Goal: Task Accomplishment & Management: Use online tool/utility

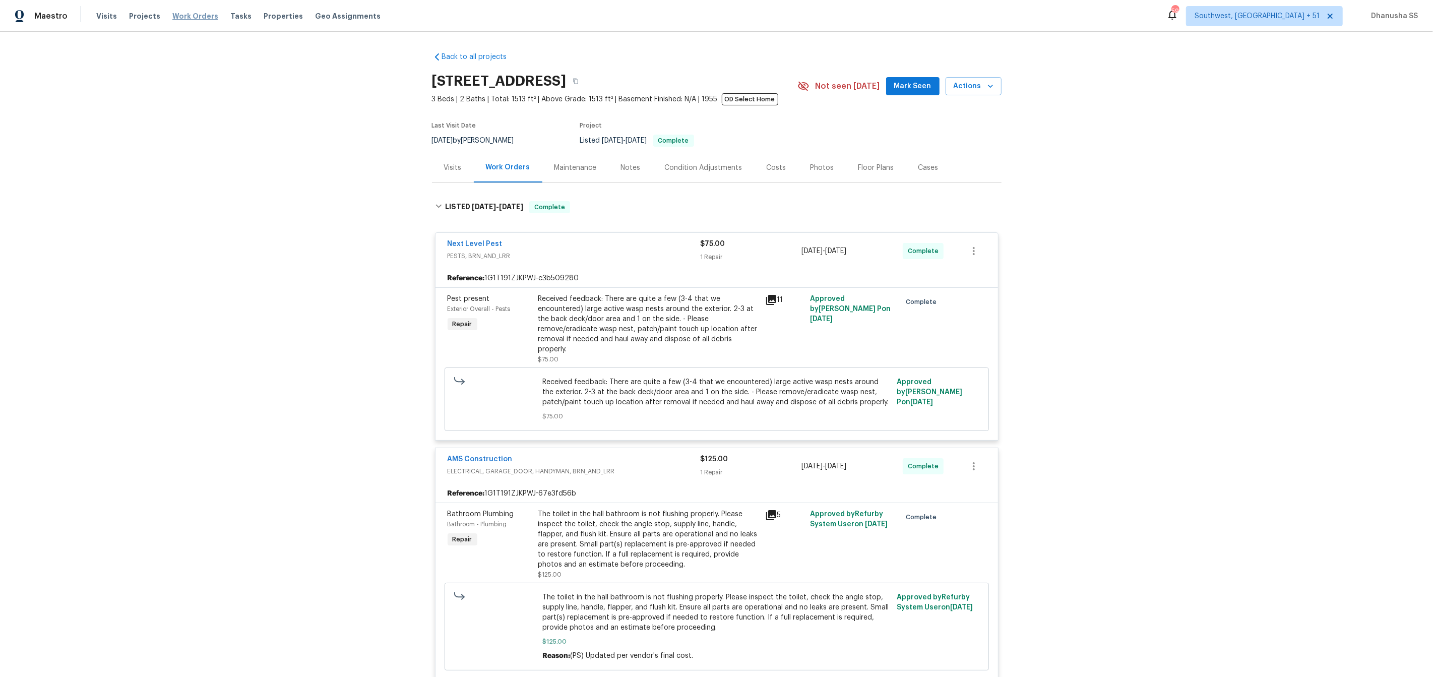
click at [178, 15] on span "Work Orders" at bounding box center [195, 16] width 46 height 10
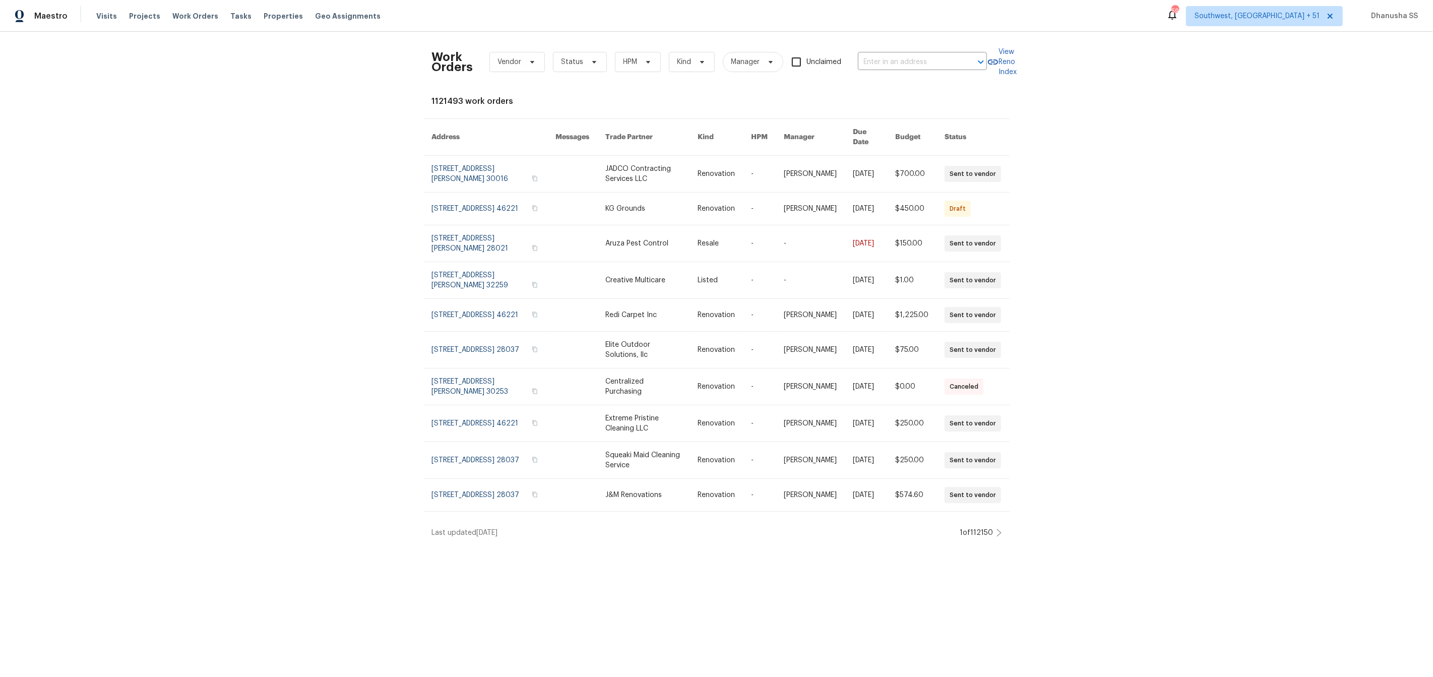
click at [886, 49] on div "Work Orders Vendor Status HPM Kind Manager Unclaimed ​" at bounding box center [709, 62] width 555 height 44
click at [882, 67] on input "text" at bounding box center [908, 62] width 101 height 16
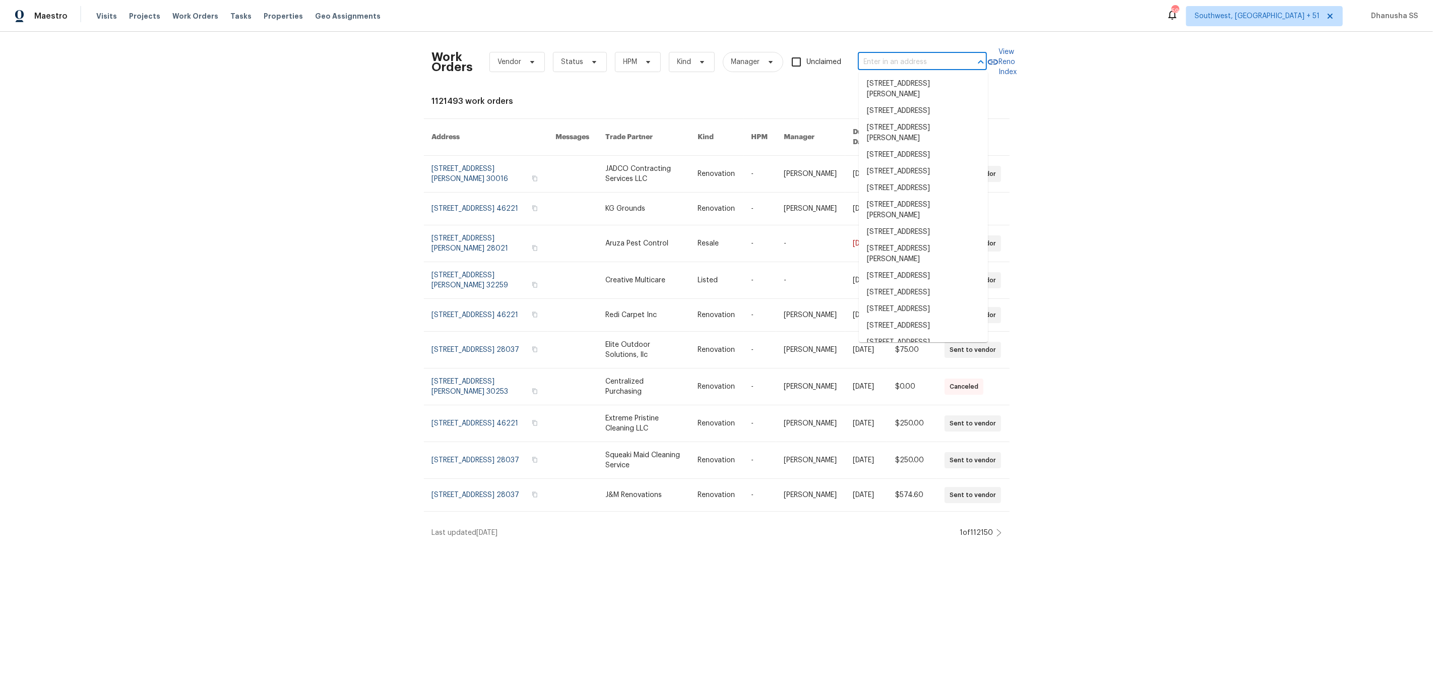
paste input "[STREET_ADDRESS]"
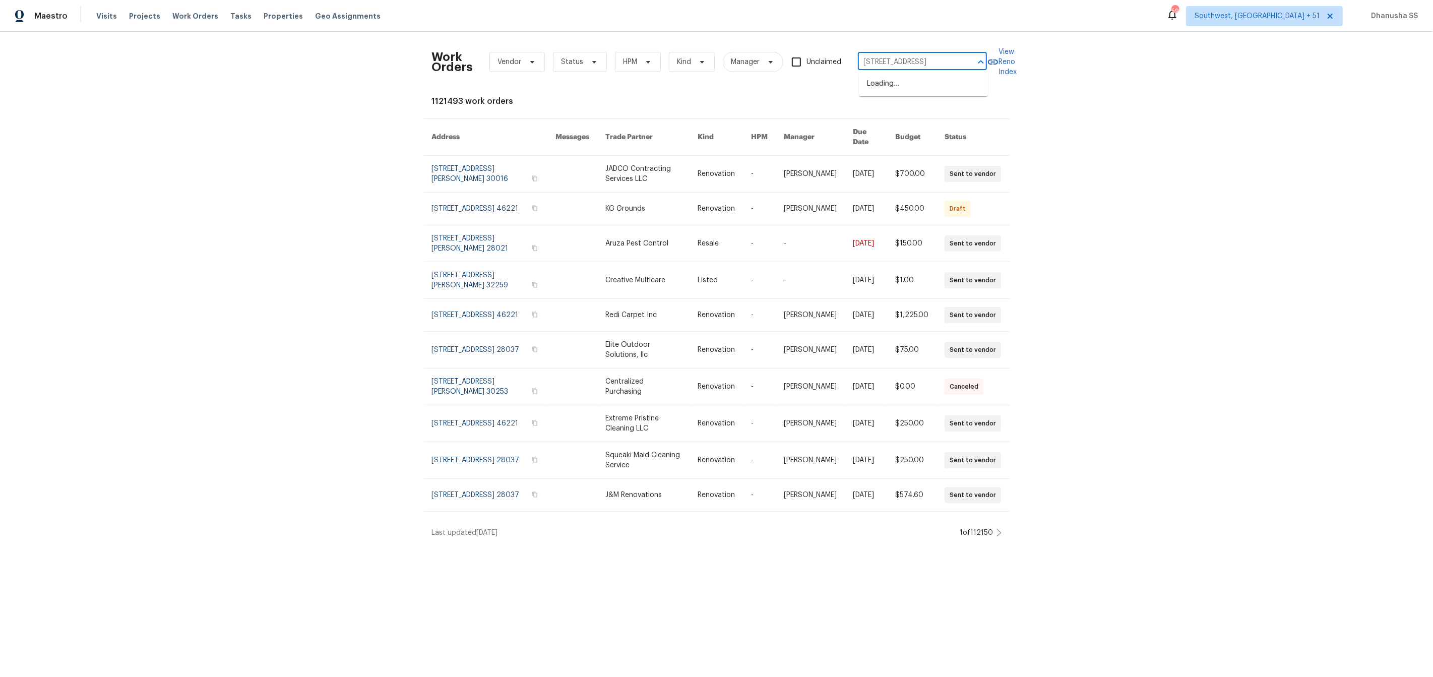
type input "[STREET_ADDRESS]"
click at [889, 85] on li "[STREET_ADDRESS]" at bounding box center [923, 84] width 129 height 17
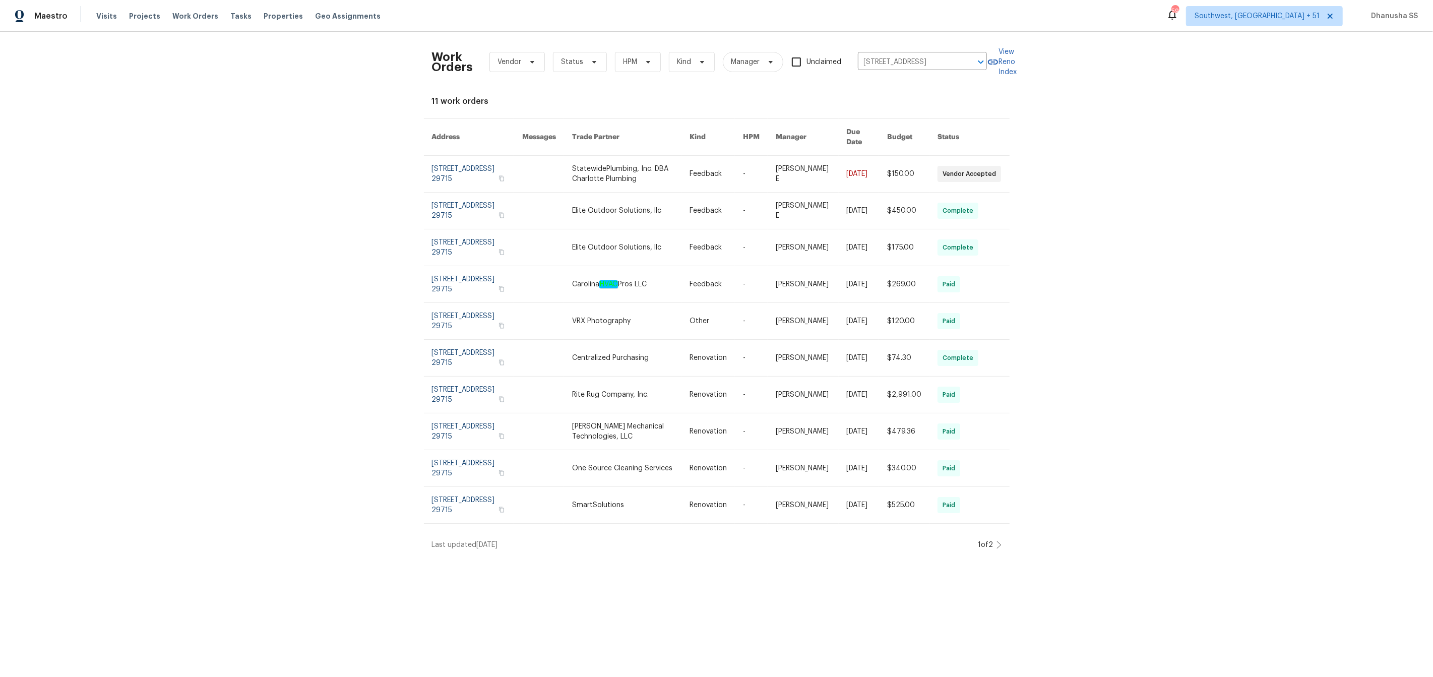
click at [740, 161] on td "-" at bounding box center [751, 174] width 33 height 37
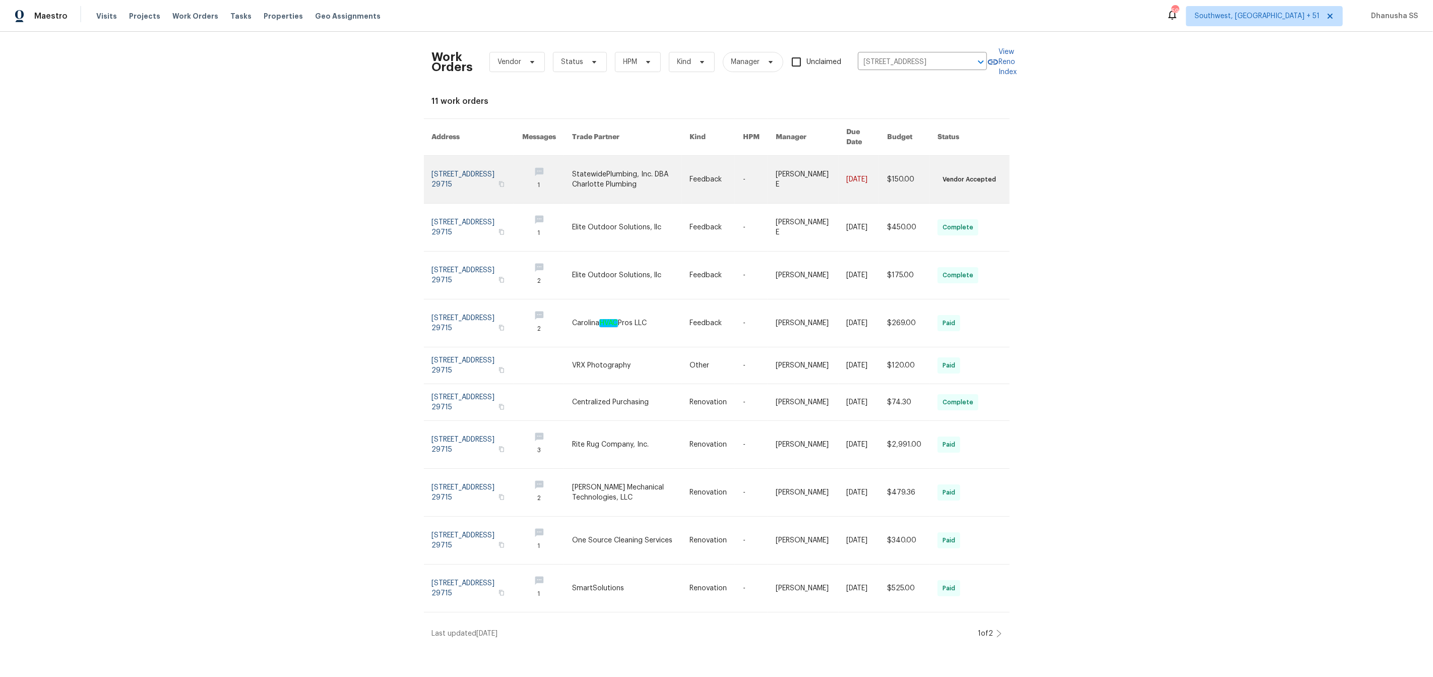
click at [600, 179] on link at bounding box center [630, 179] width 117 height 47
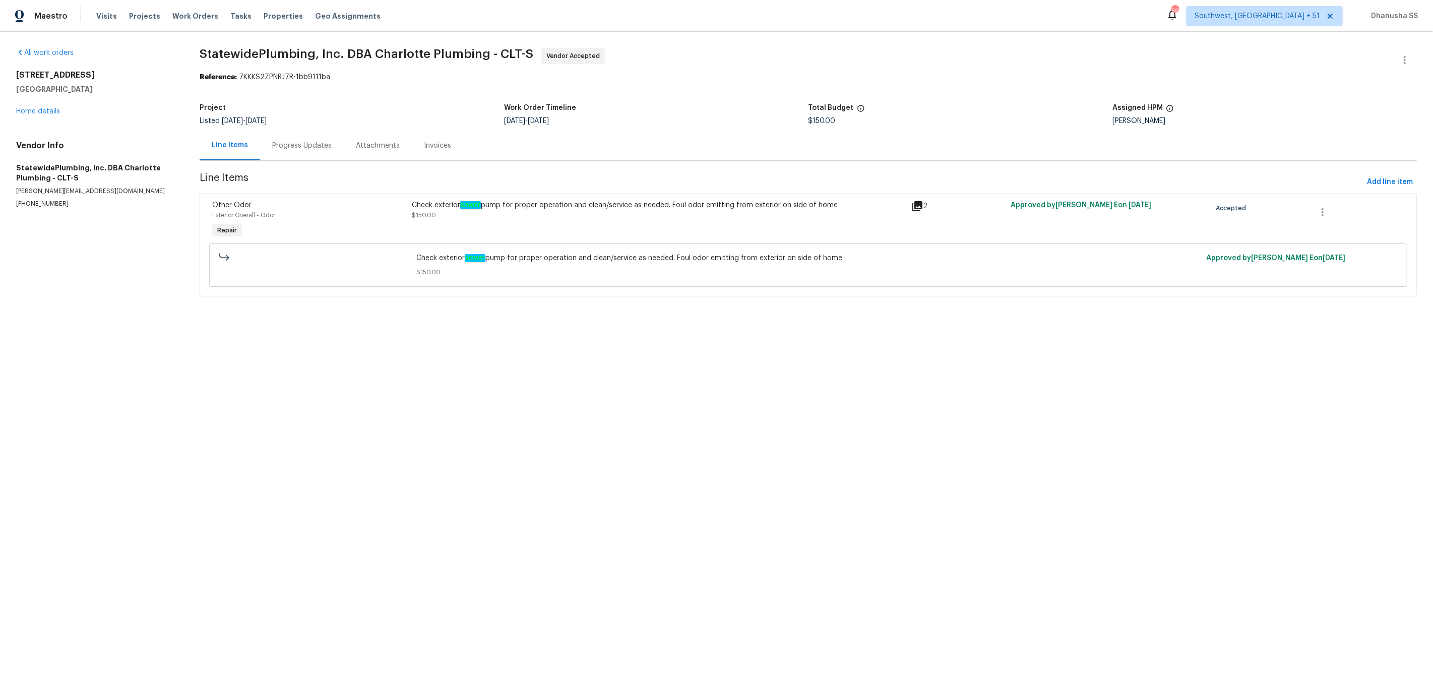
click at [34, 117] on div "All work orders [STREET_ADDRESS] Home details Vendor Info StatewidePlumbing, In…" at bounding box center [95, 128] width 159 height 160
click at [33, 108] on link "Home details" at bounding box center [38, 111] width 44 height 7
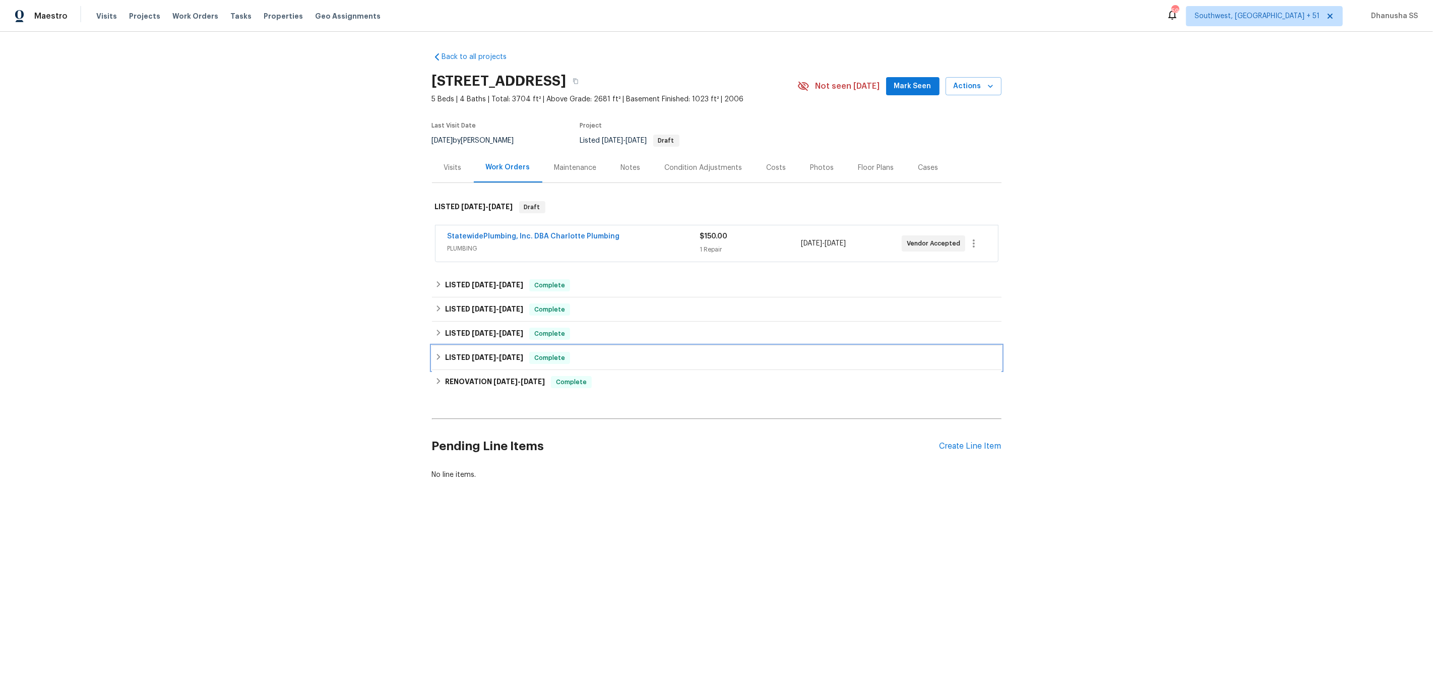
click at [610, 361] on div "LISTED [DATE] - [DATE] Complete" at bounding box center [717, 358] width 564 height 12
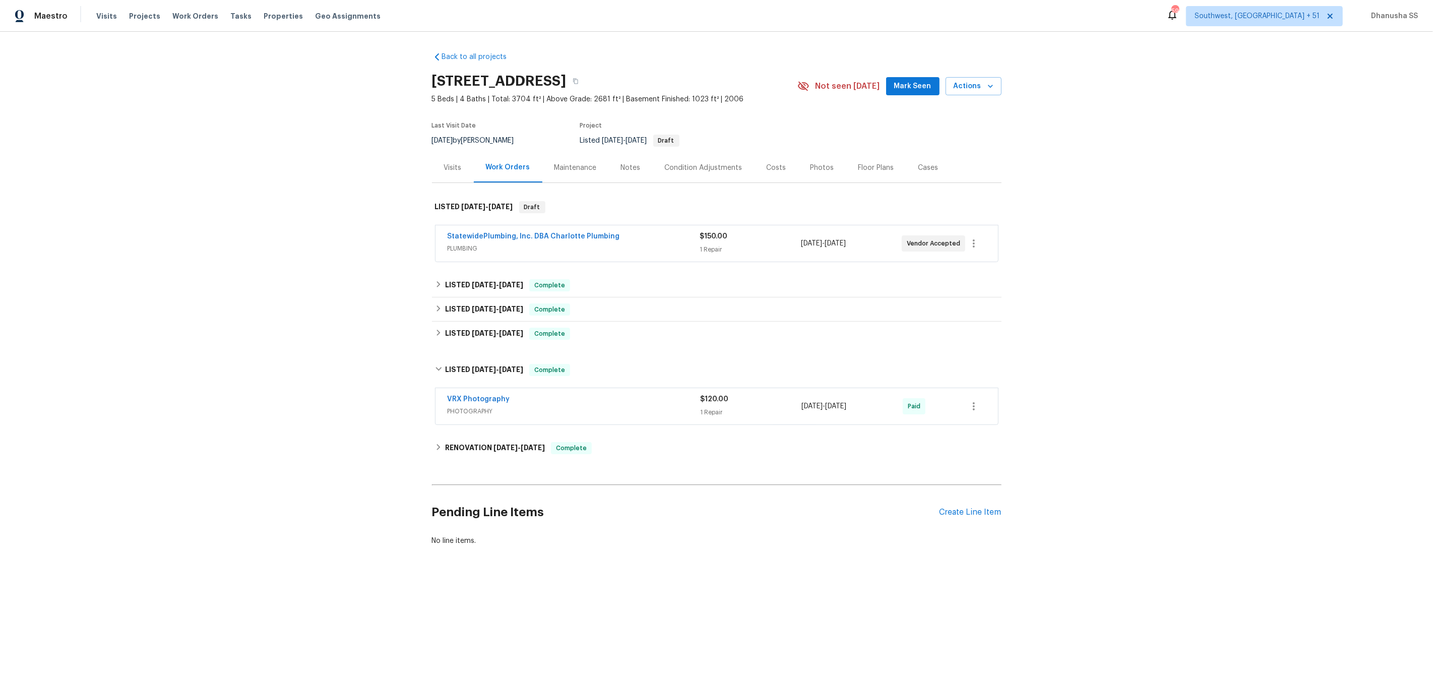
click at [621, 397] on div "VRX Photography" at bounding box center [574, 400] width 253 height 12
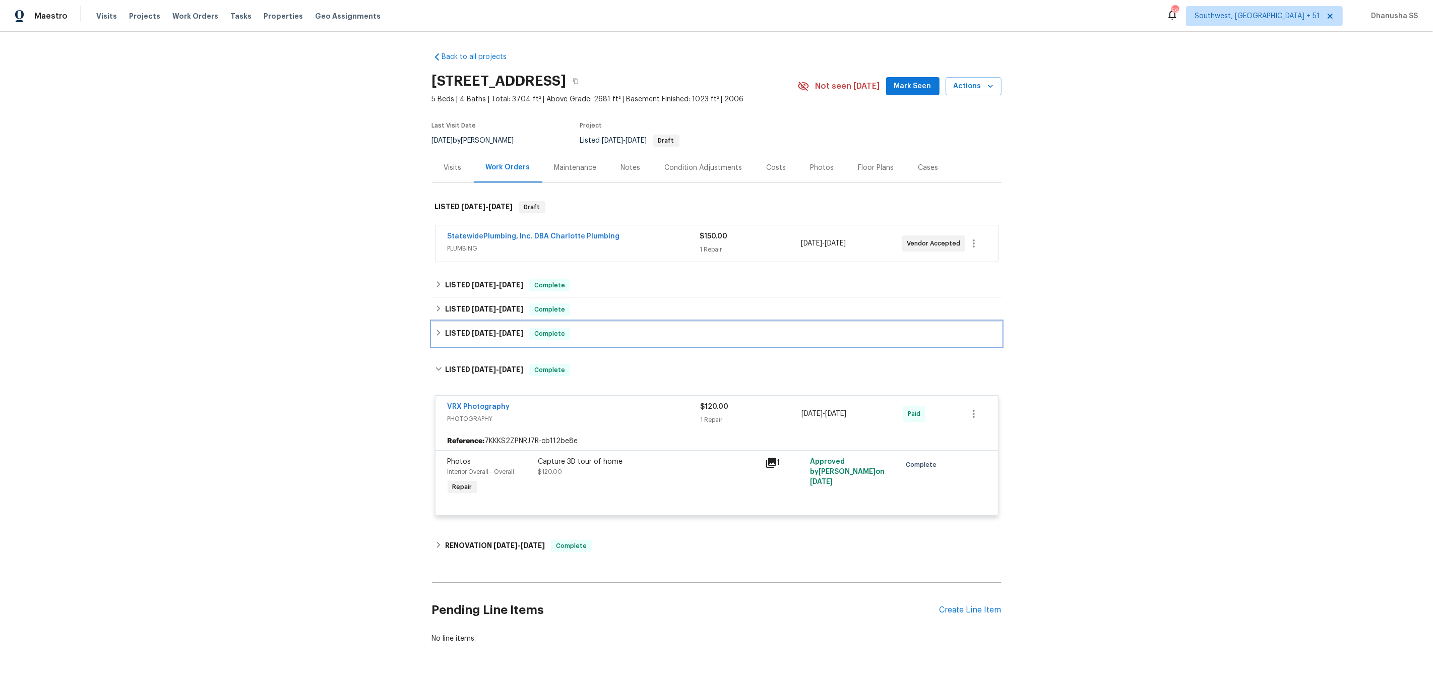
click at [619, 335] on div "LISTED [DATE] - [DATE] Complete" at bounding box center [717, 334] width 564 height 12
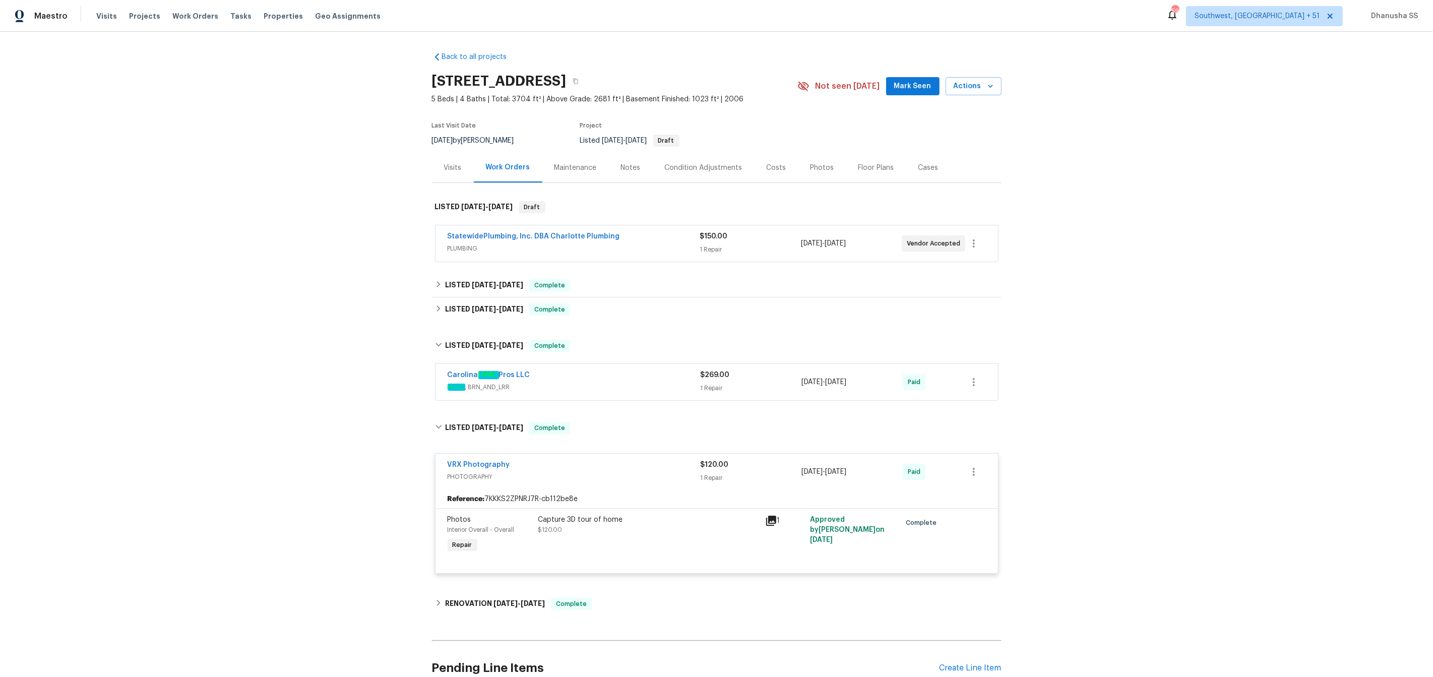
click at [628, 373] on div "Carolina HVAC Pros LLC" at bounding box center [574, 376] width 253 height 12
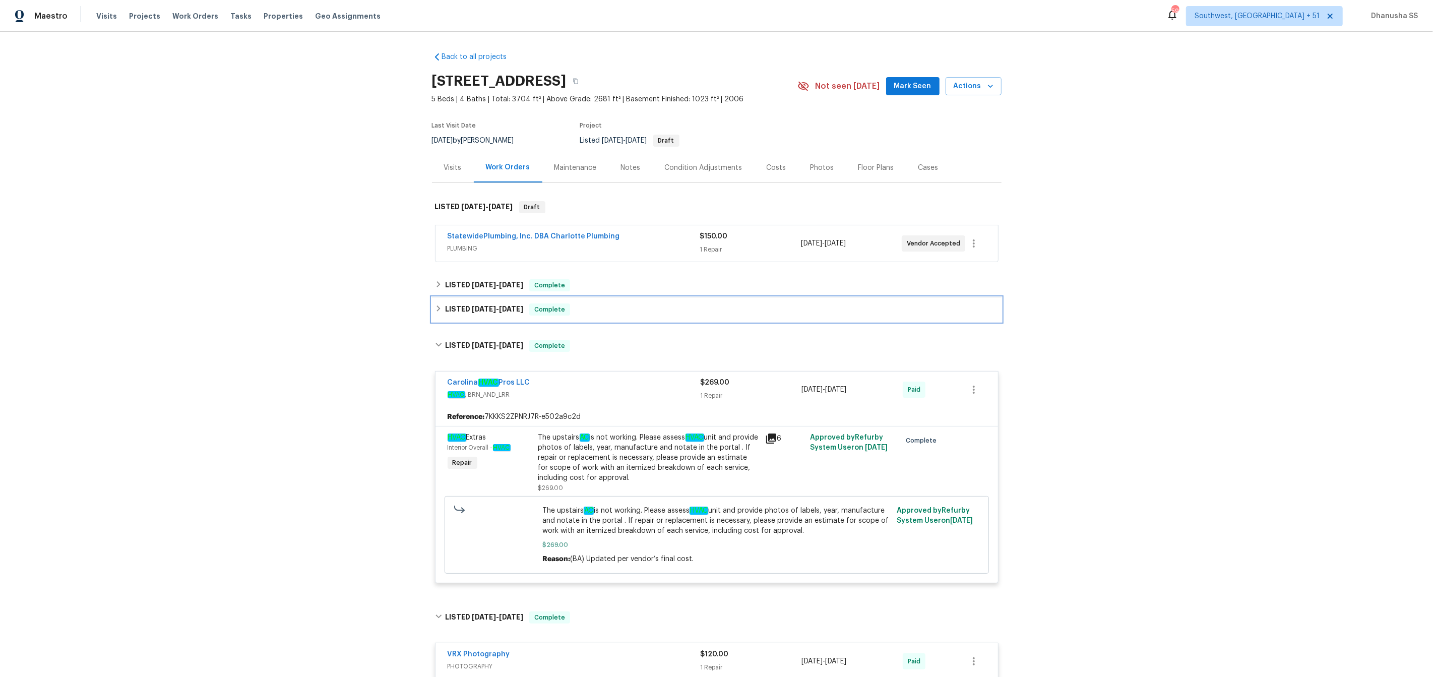
click at [604, 310] on div "LISTED [DATE] - [DATE] Complete" at bounding box center [717, 309] width 564 height 12
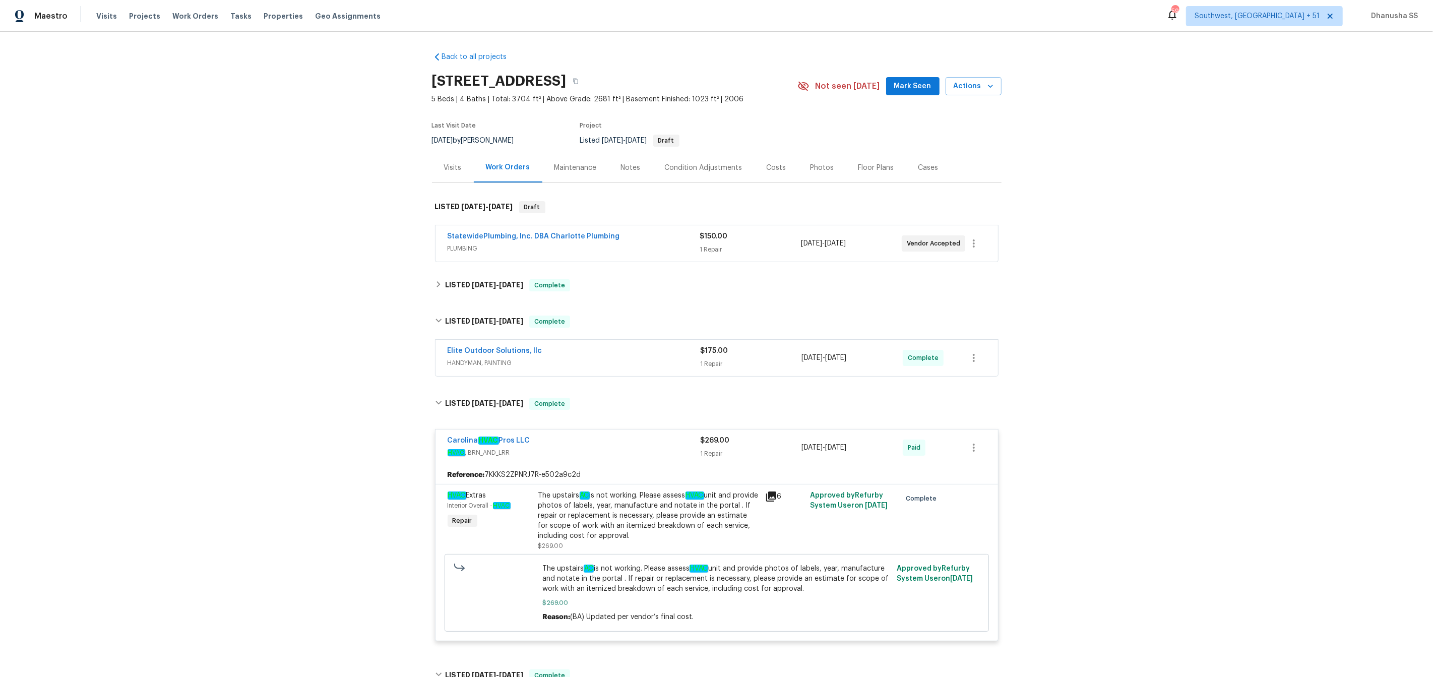
click at [607, 359] on span "HANDYMAN, PAINTING" at bounding box center [574, 363] width 253 height 10
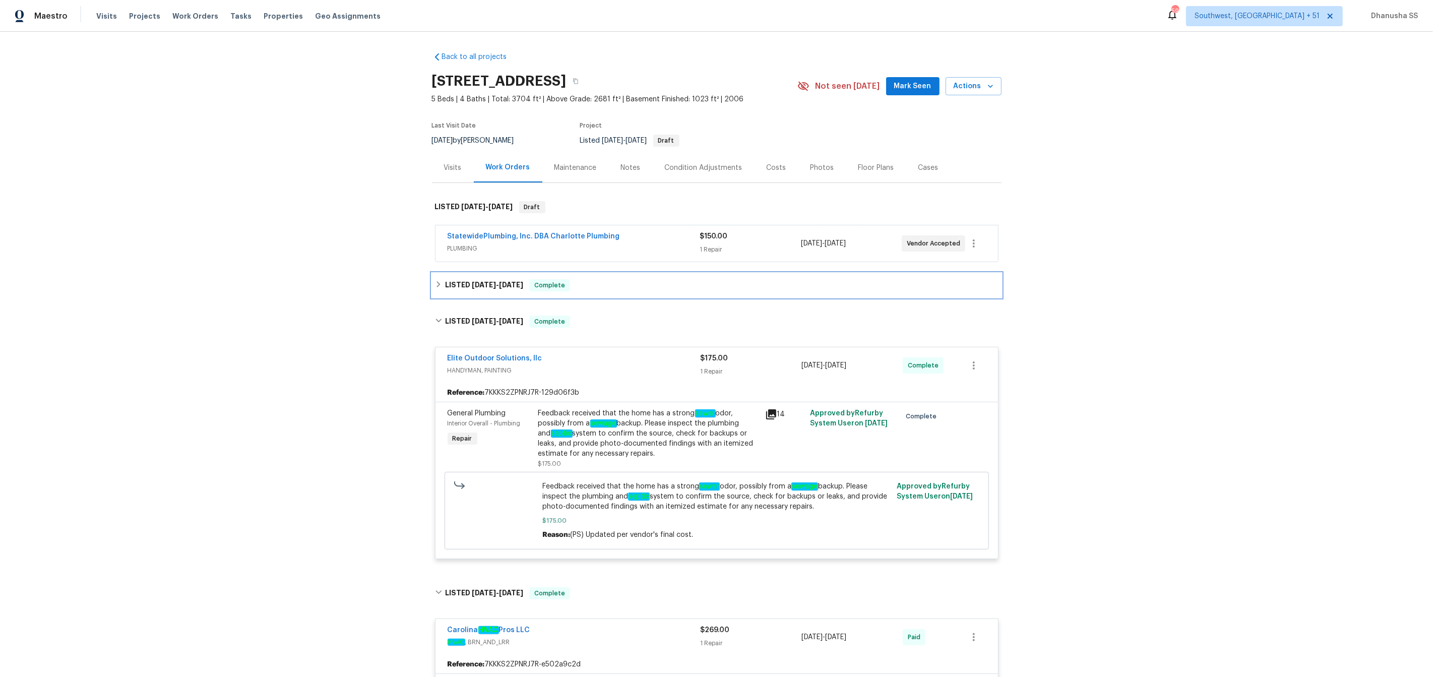
click at [598, 291] on div "LISTED [DATE] - [DATE] Complete" at bounding box center [717, 285] width 564 height 12
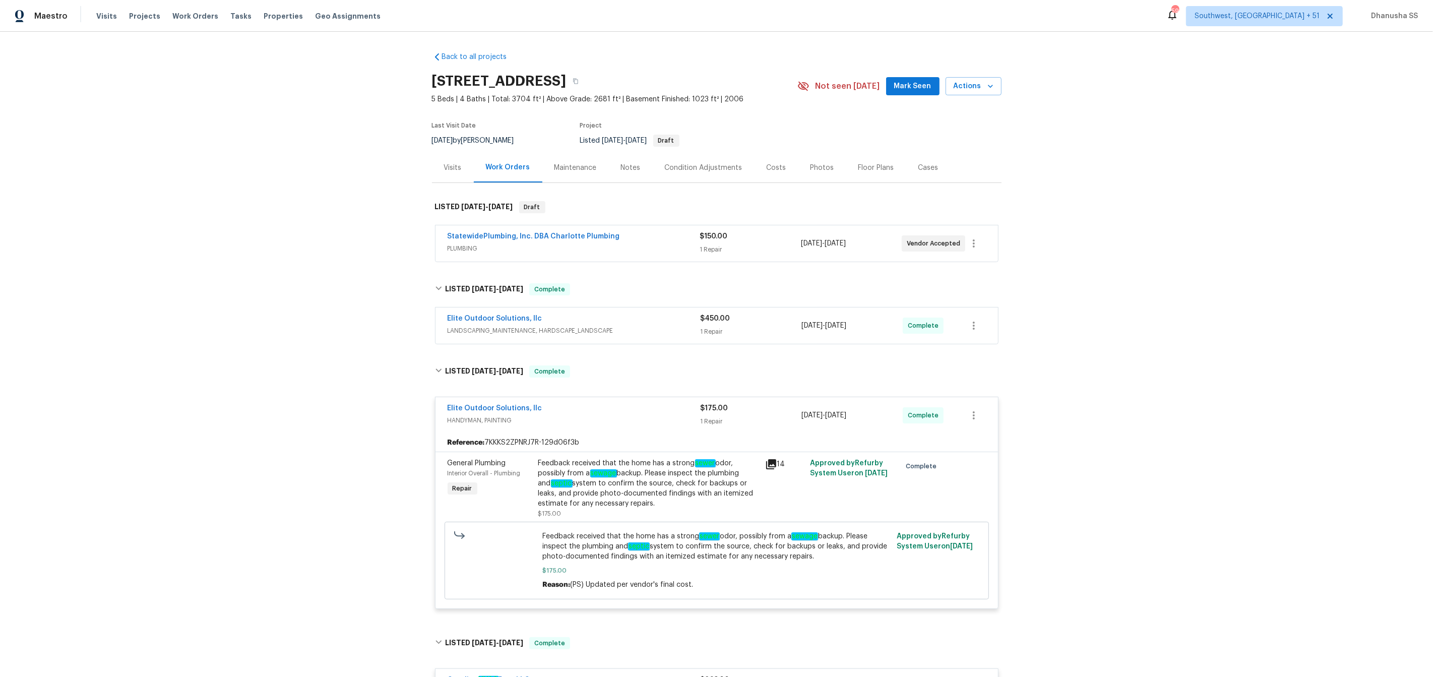
click at [651, 332] on span "LANDSCAPING_MAINTENANCE, HARDSCAPE_LANDSCAPE" at bounding box center [574, 331] width 253 height 10
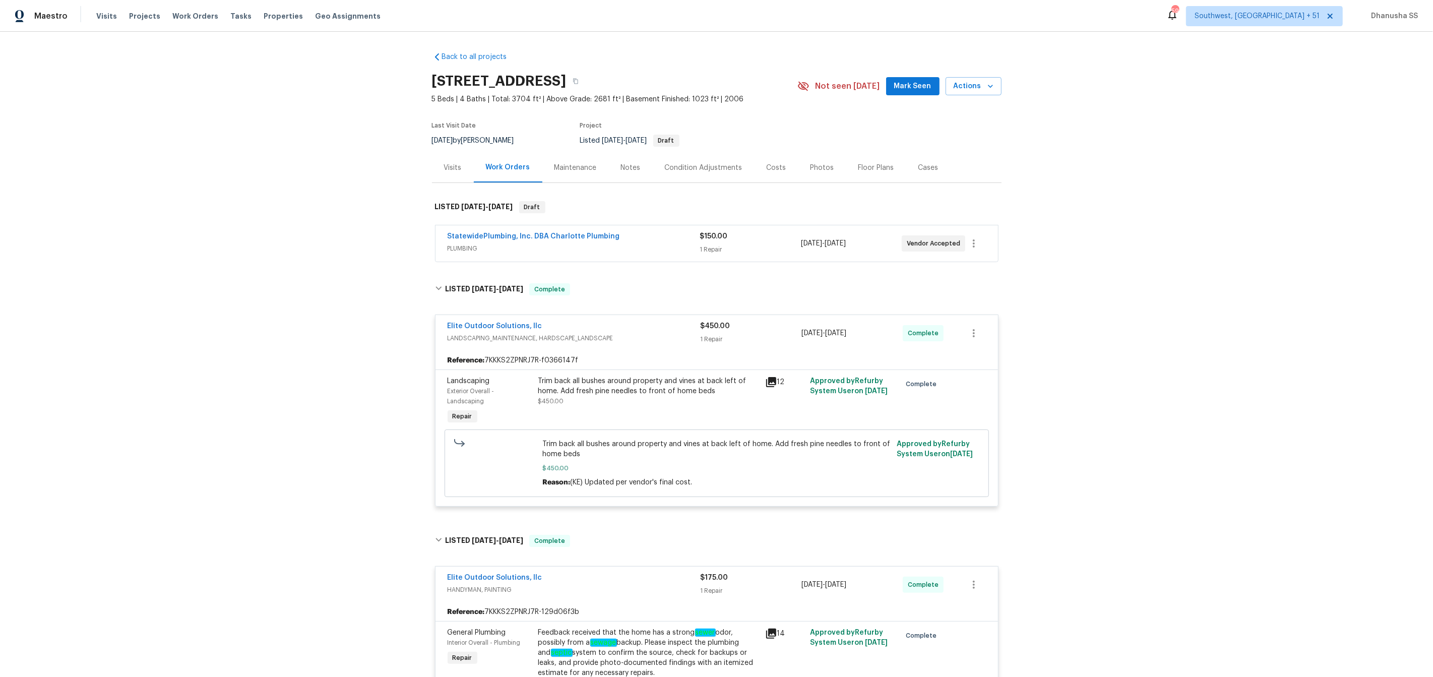
click at [652, 247] on span "PLUMBING" at bounding box center [574, 248] width 253 height 10
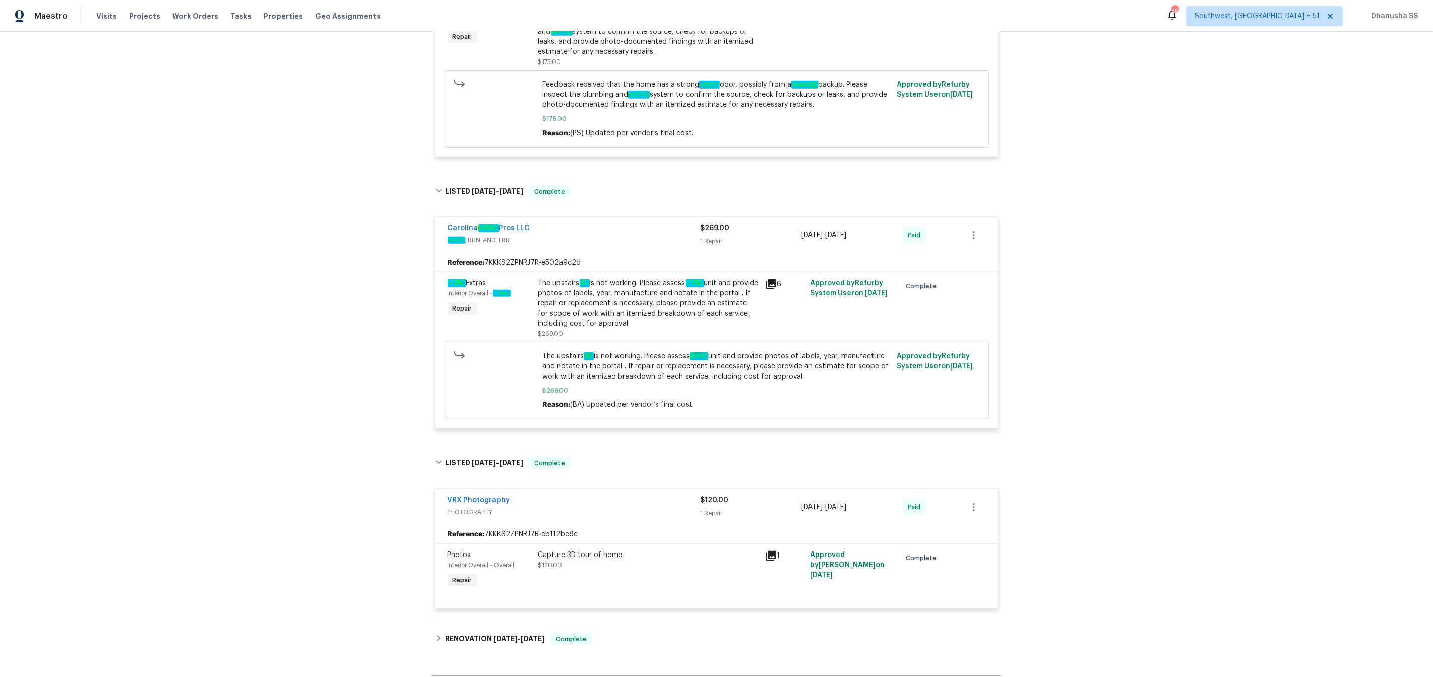
scroll to position [900, 0]
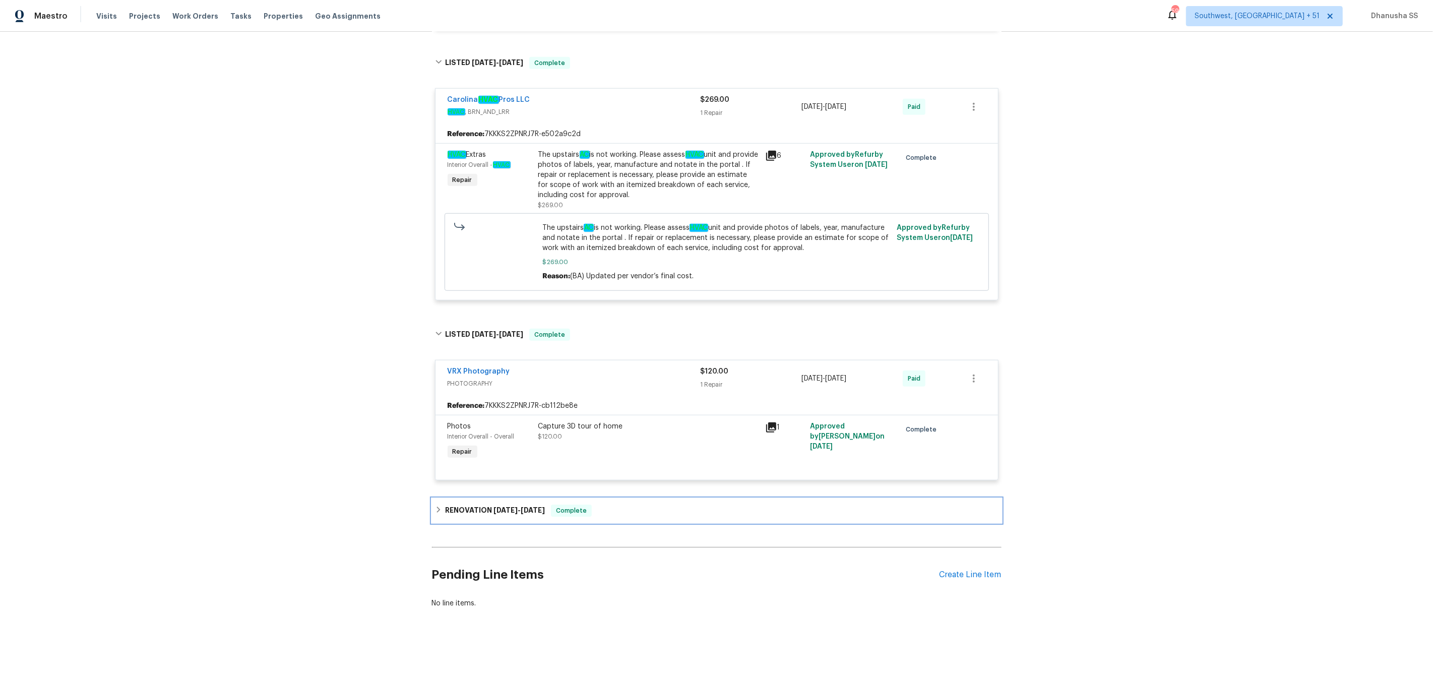
click at [639, 502] on div "RENOVATION [DATE] - [DATE] Complete" at bounding box center [717, 511] width 570 height 24
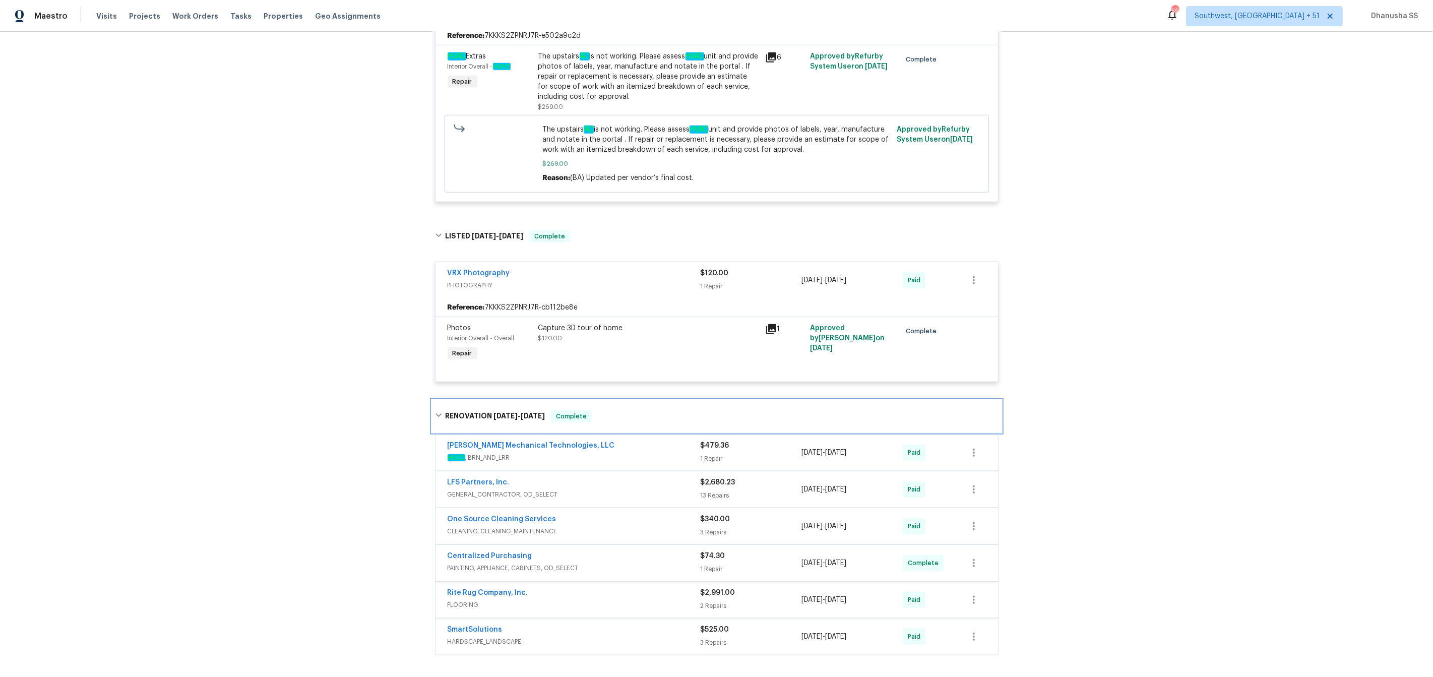
scroll to position [1002, 0]
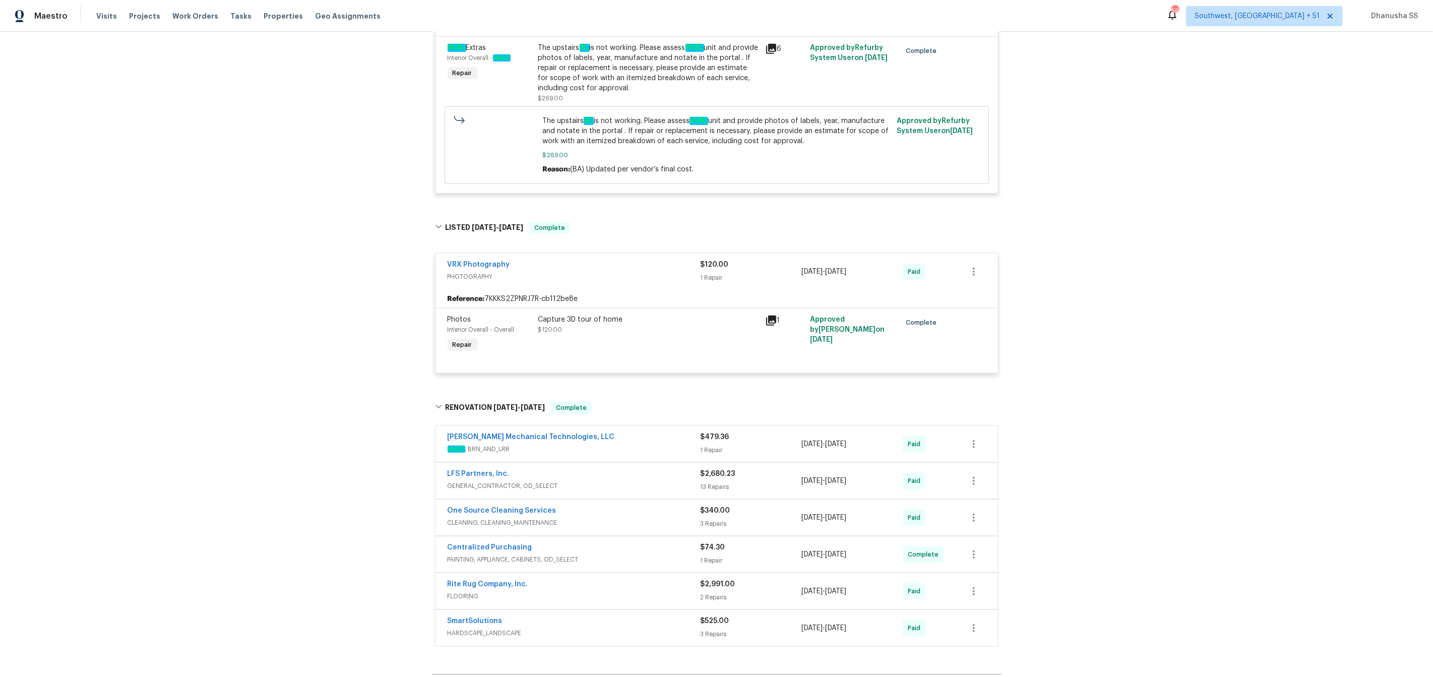
click at [644, 451] on span "HVAC , BRN_AND_LRR" at bounding box center [574, 449] width 253 height 10
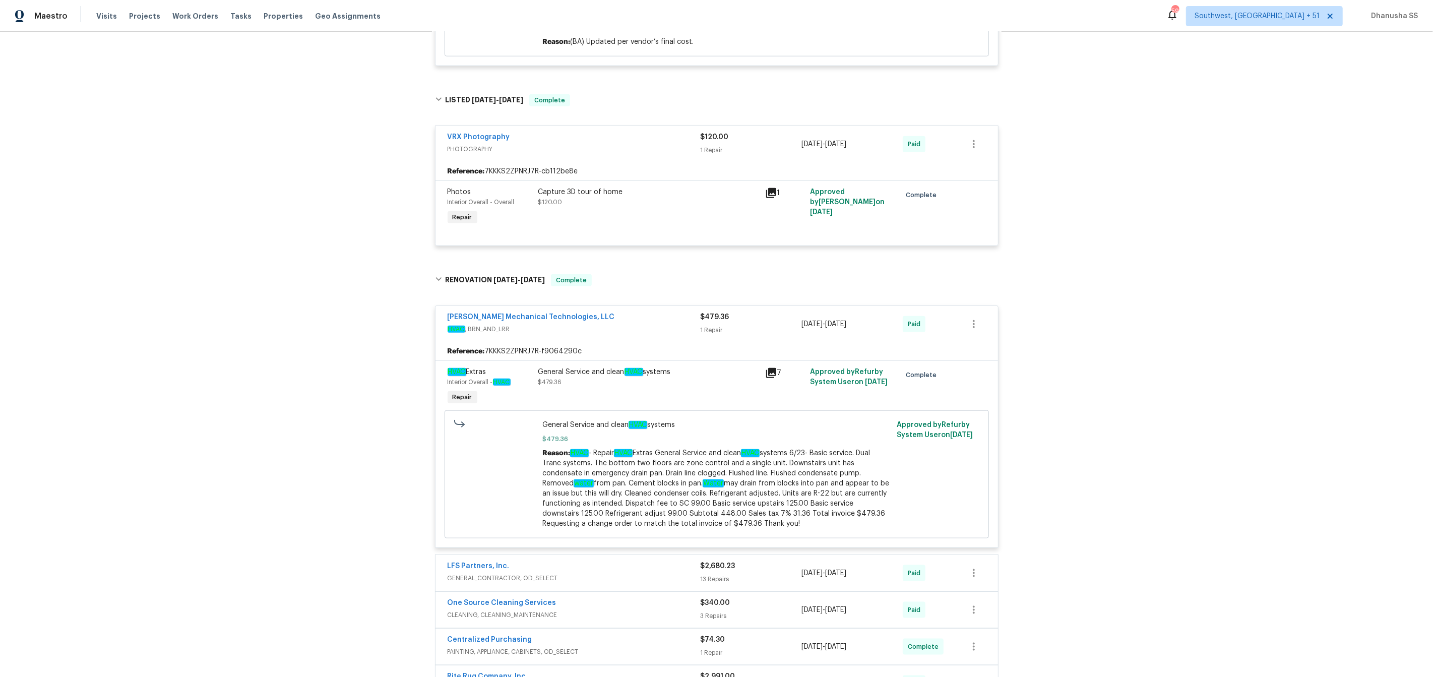
scroll to position [1323, 0]
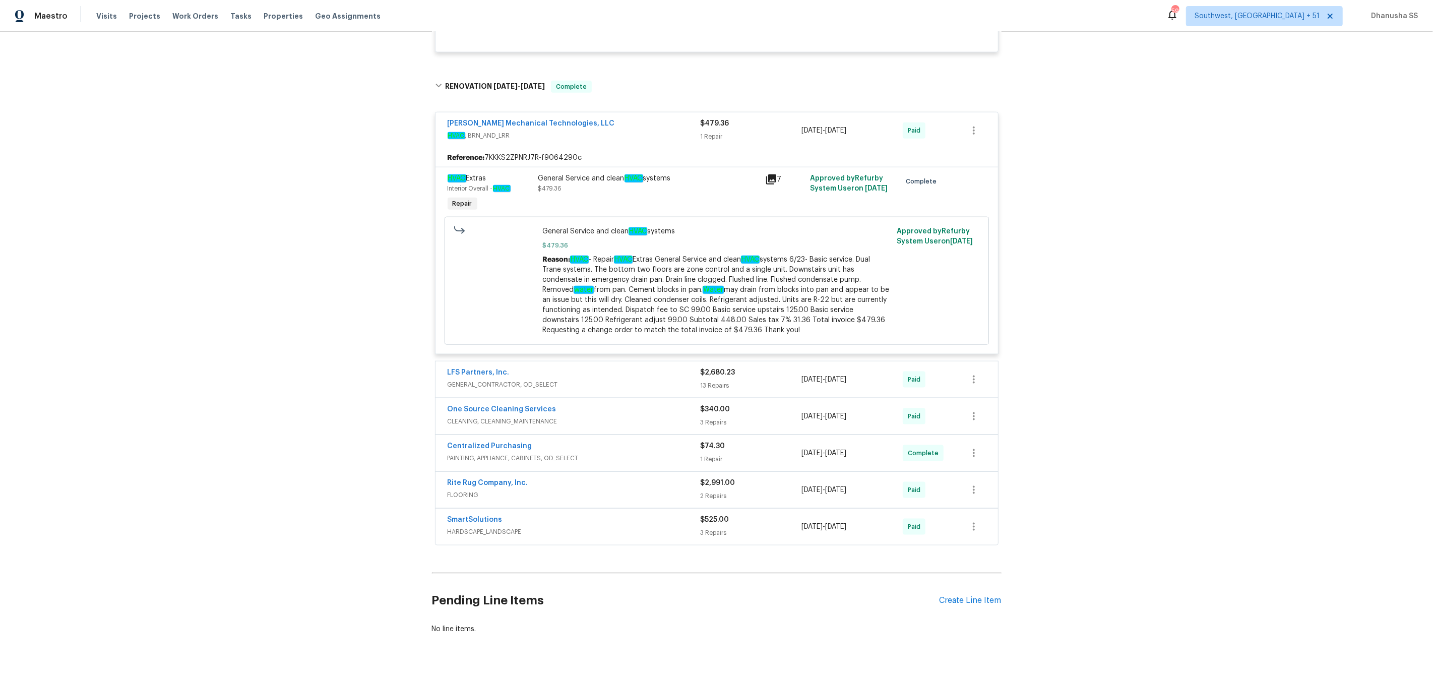
click at [637, 390] on span "GENERAL_CONTRACTOR, OD_SELECT" at bounding box center [574, 385] width 253 height 10
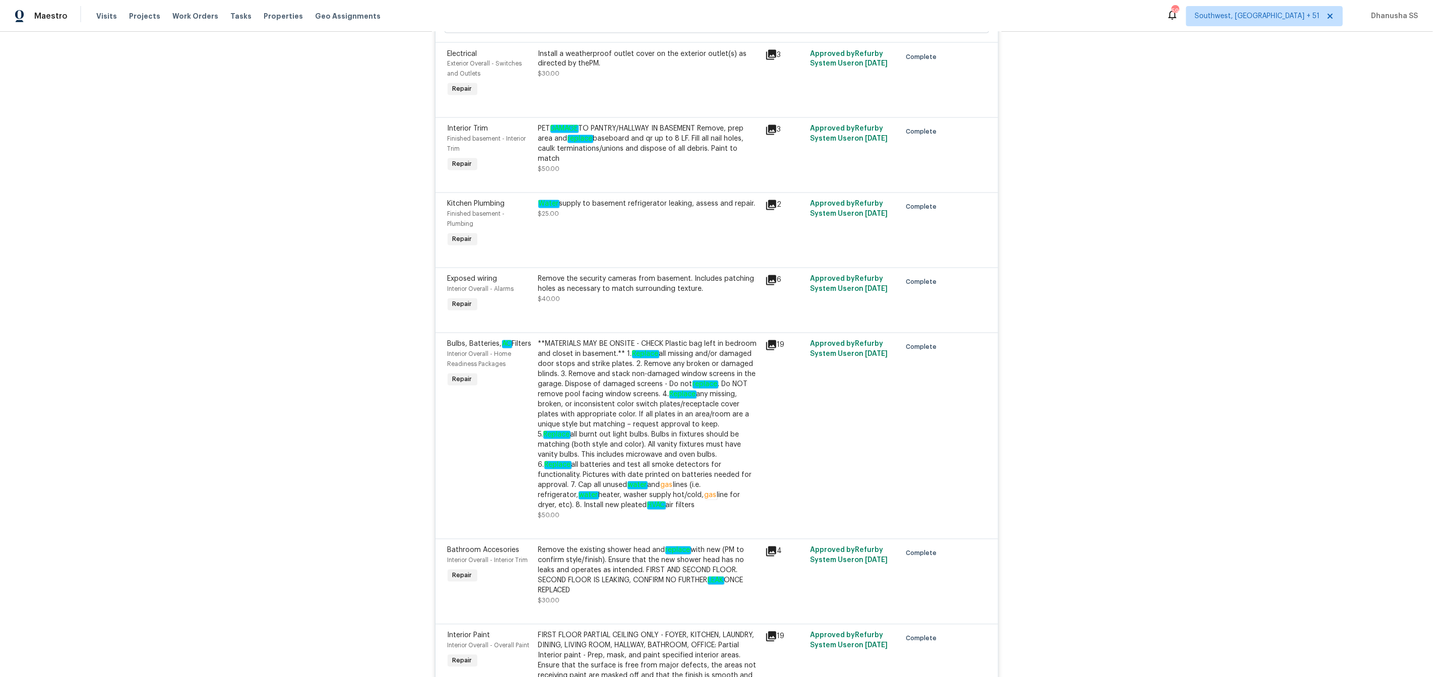
scroll to position [2089, 0]
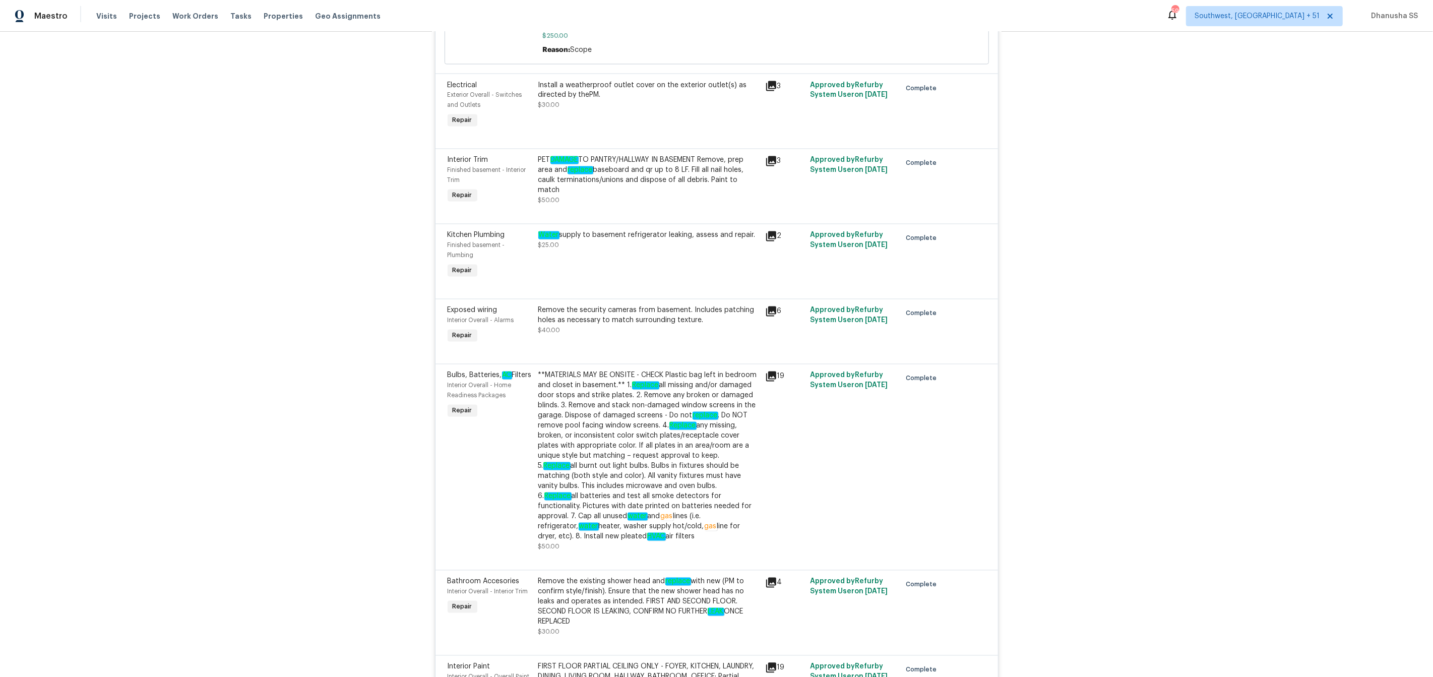
click at [620, 265] on div "Water supply to basement refrigerator leaking, assess and repair. $25.00" at bounding box center [648, 255] width 227 height 56
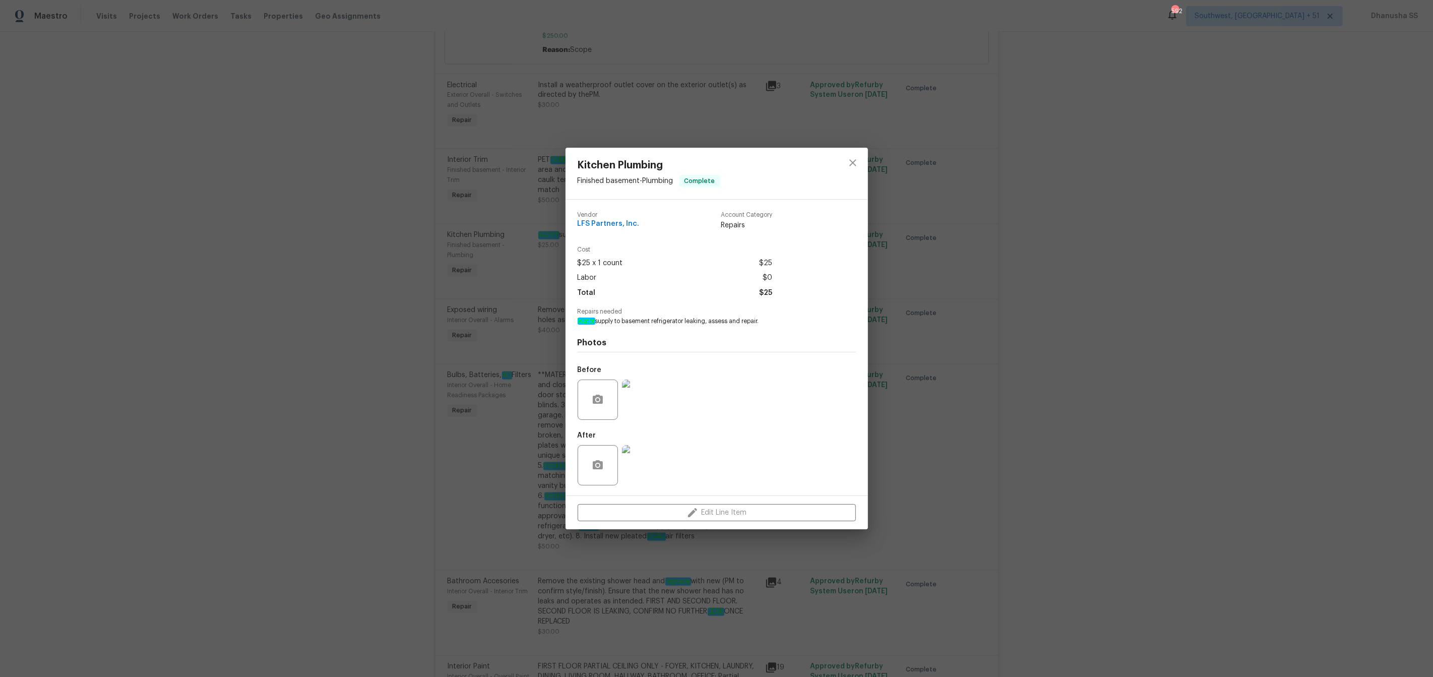
click at [661, 410] on img at bounding box center [642, 400] width 40 height 40
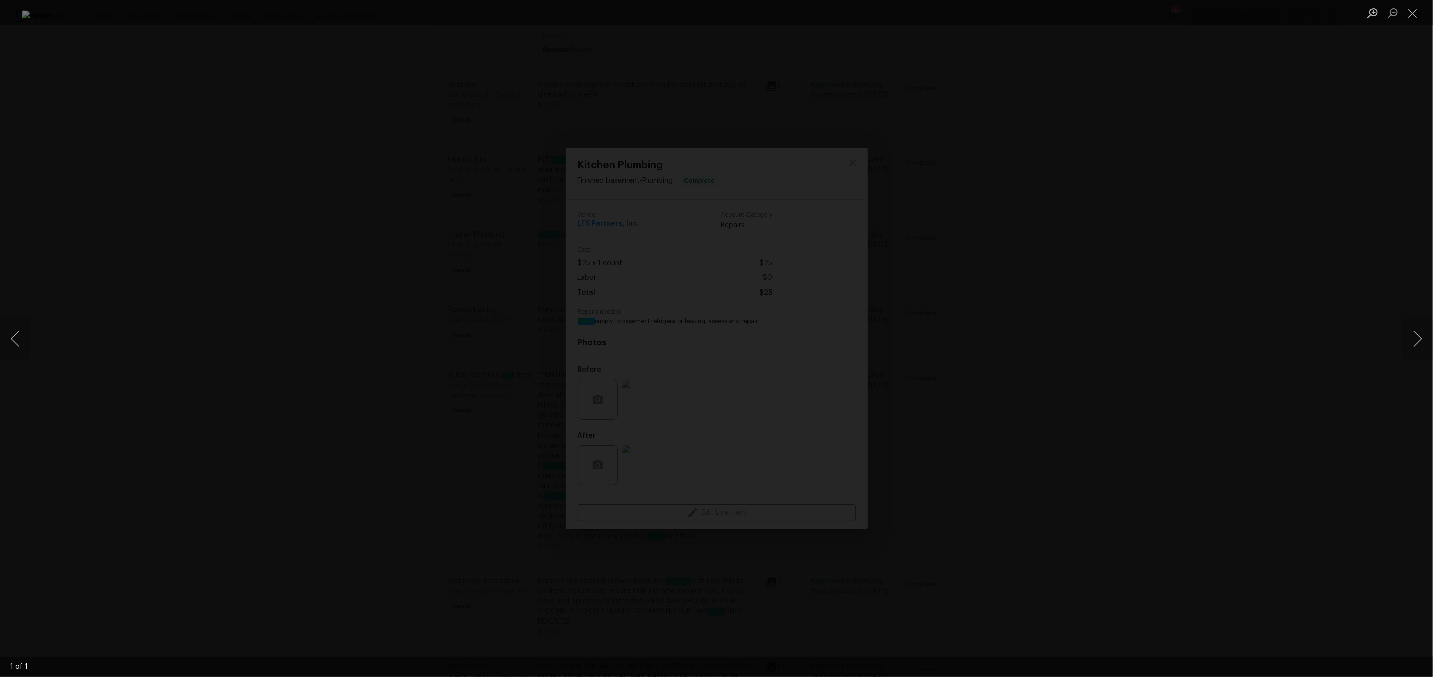
click at [1104, 388] on div "Lightbox" at bounding box center [716, 338] width 1433 height 677
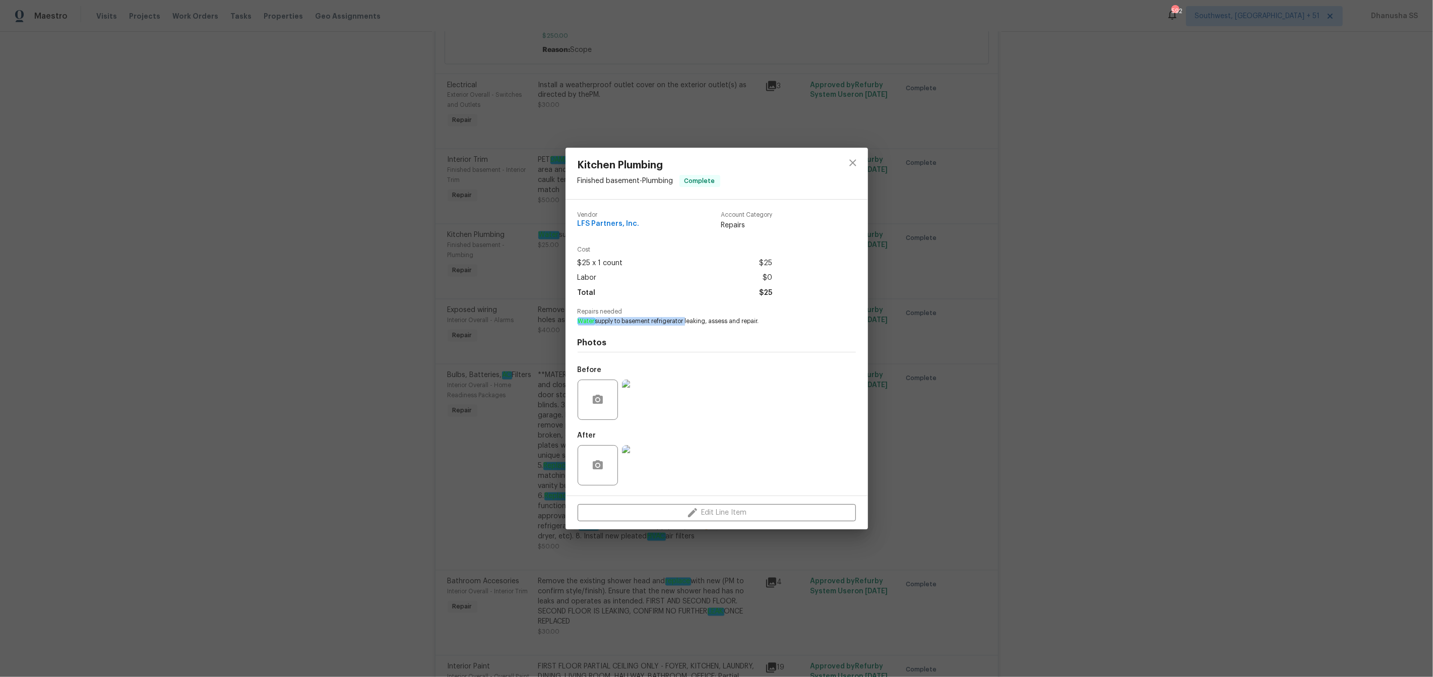
drag, startPoint x: 578, startPoint y: 323, endPoint x: 687, endPoint y: 322, distance: 109.4
click at [687, 322] on span "Water supply to basement refrigerator leaking, assess and repair." at bounding box center [703, 321] width 251 height 9
copy span "Water supply to basement refrigerator"
click at [855, 166] on icon "close" at bounding box center [853, 163] width 12 height 12
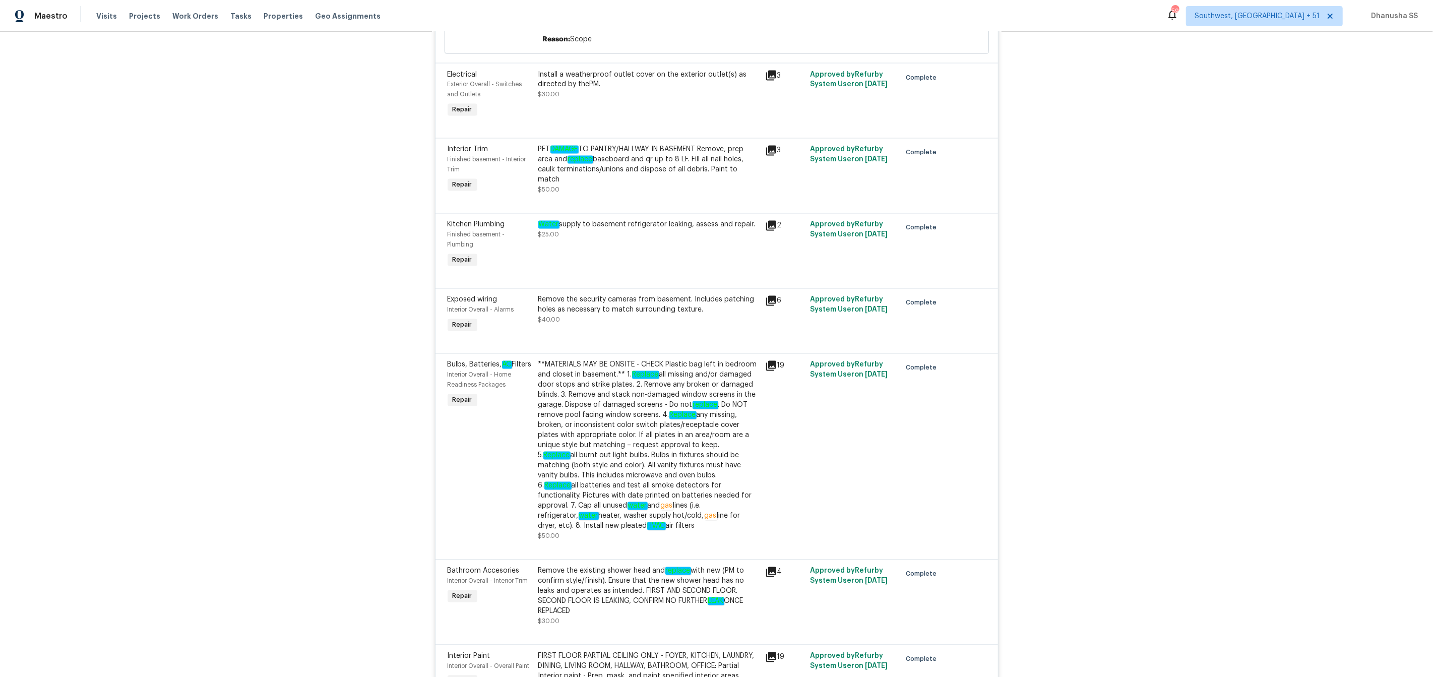
scroll to position [2099, 0]
click at [665, 262] on div "Water supply to basement refrigerator leaking, assess and repair. $25.00" at bounding box center [648, 245] width 227 height 56
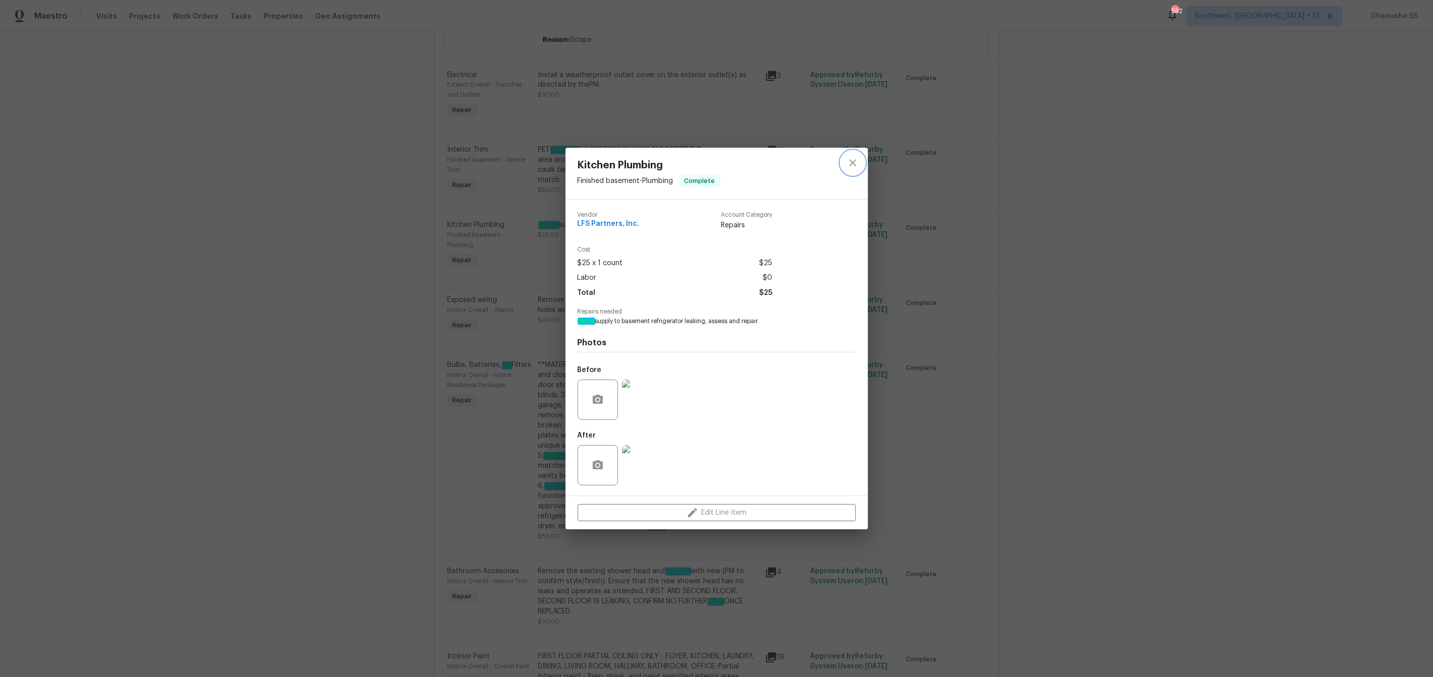
click at [853, 160] on icon "close" at bounding box center [853, 163] width 12 height 12
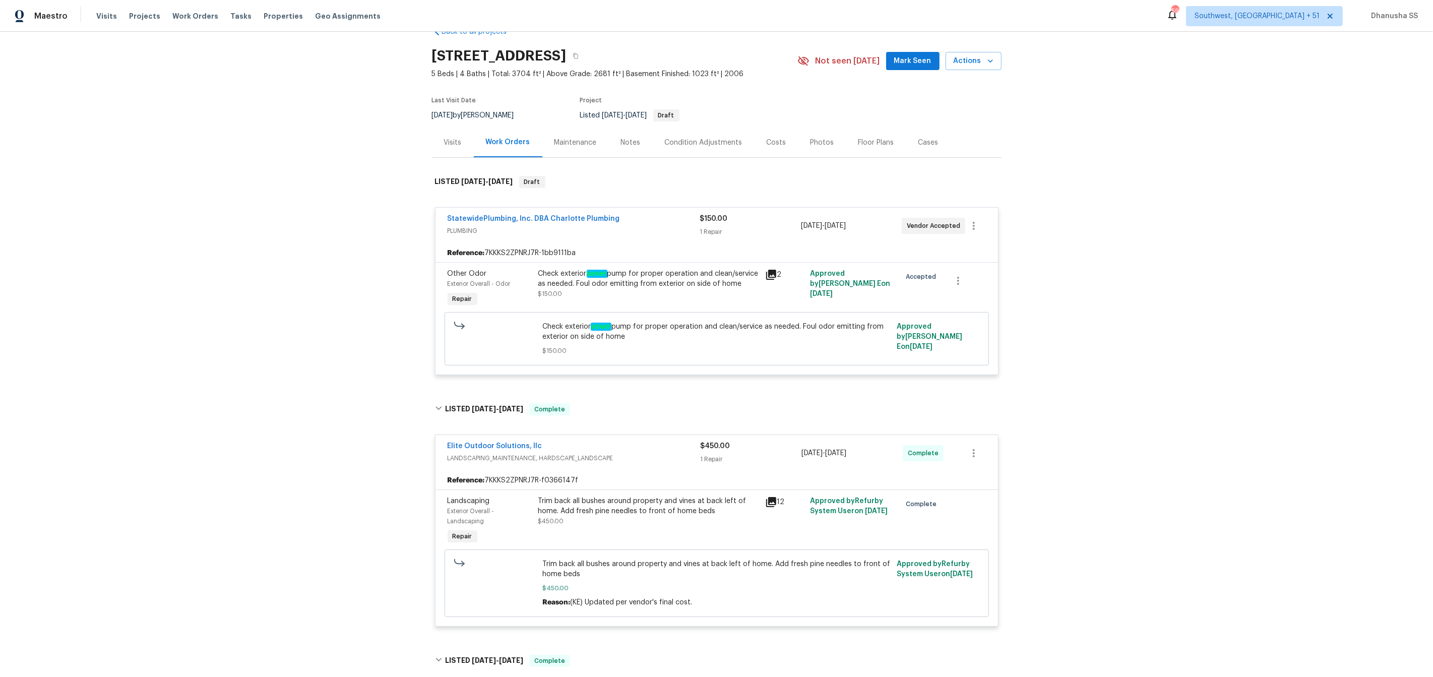
scroll to position [0, 0]
